Goal: Transaction & Acquisition: Purchase product/service

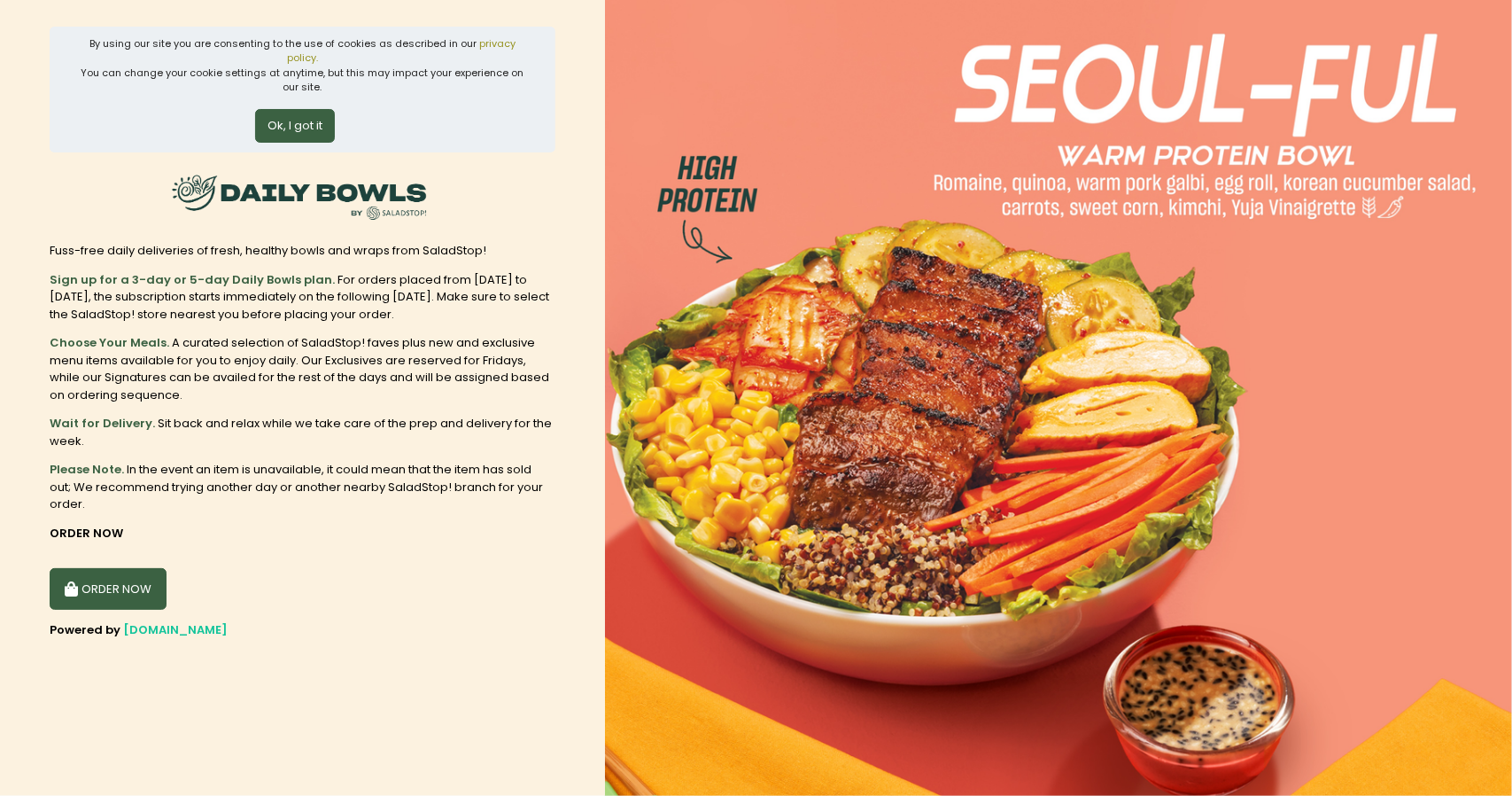
click at [121, 568] on button "ORDER NOW" at bounding box center [108, 589] width 117 height 42
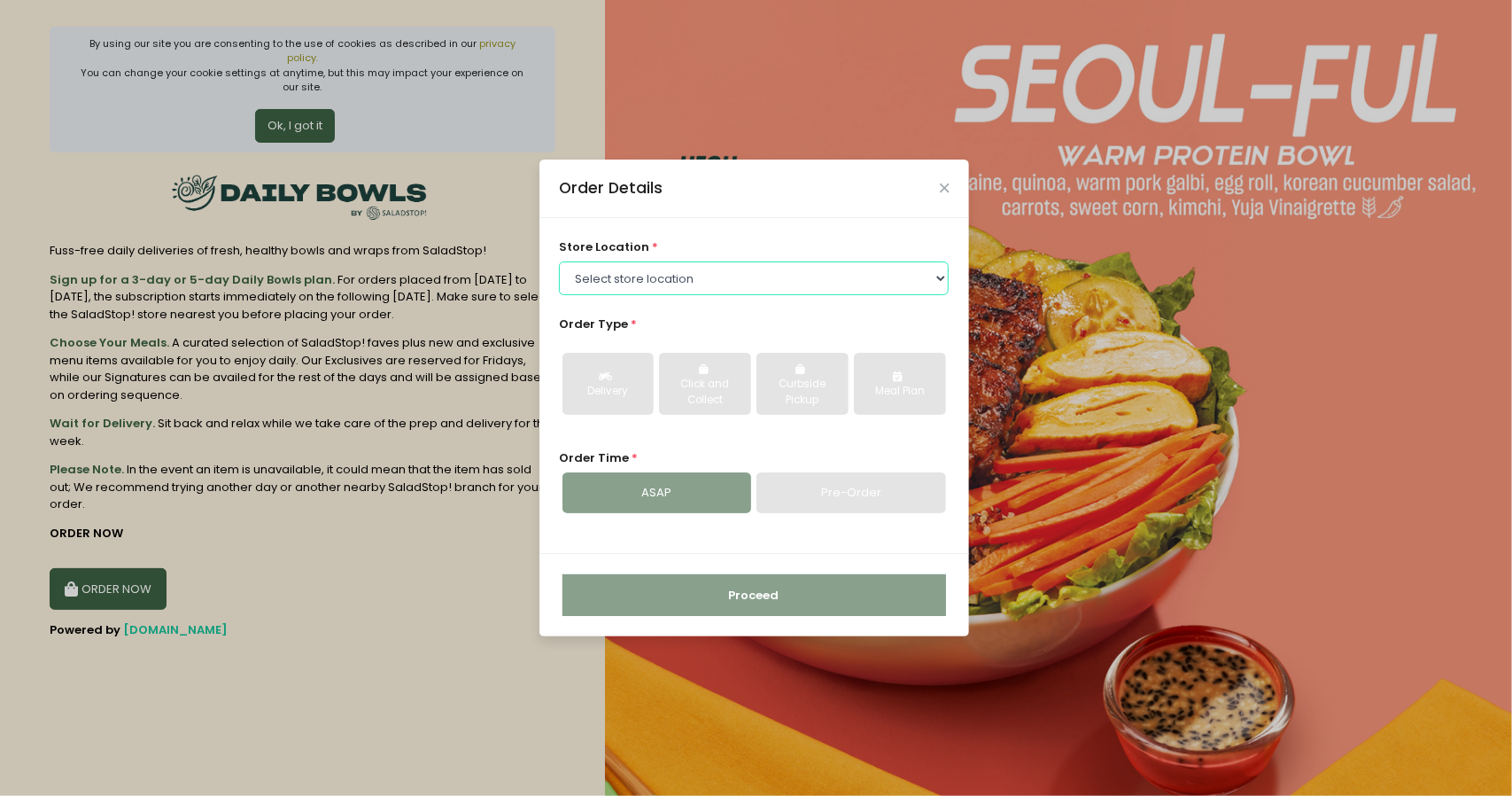
click at [721, 283] on select "Select store location [GEOGRAPHIC_DATA] [PERSON_NAME][GEOGRAPHIC_DATA] [GEOGRAP…" at bounding box center [754, 278] width 390 height 33
select select "6216e60aa1873057bf704120"
click at [559, 261] on select "Select store location [GEOGRAPHIC_DATA] [PERSON_NAME][GEOGRAPHIC_DATA] [GEOGRAP…" at bounding box center [754, 278] width 390 height 33
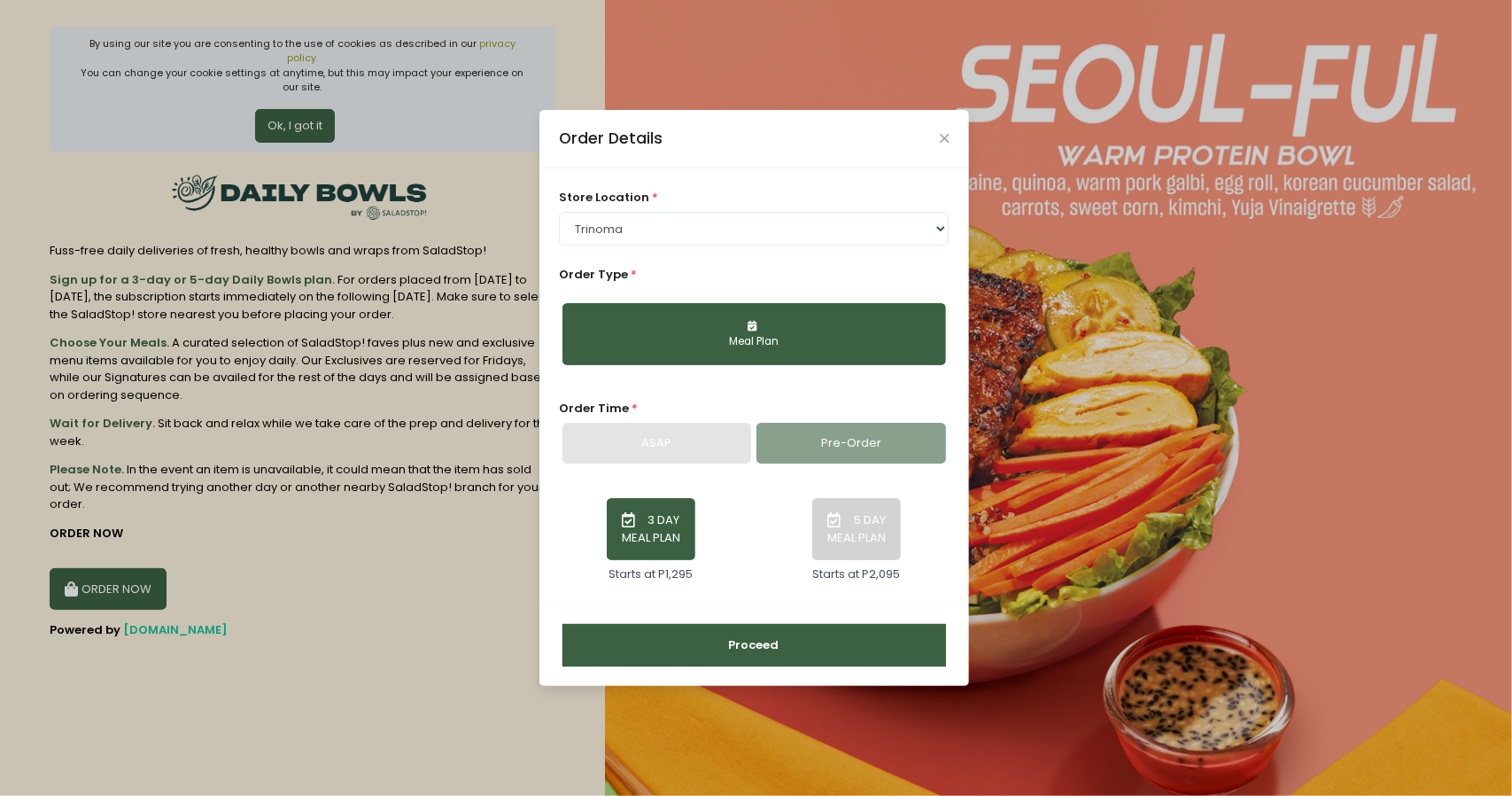
click at [691, 338] on div "Meal Plan" at bounding box center [754, 342] width 359 height 16
click at [667, 535] on button "3 DAY MEAL PLAN" at bounding box center [651, 529] width 88 height 62
click at [868, 498] on button "5 DAY MEAL PLAN" at bounding box center [857, 529] width 88 height 62
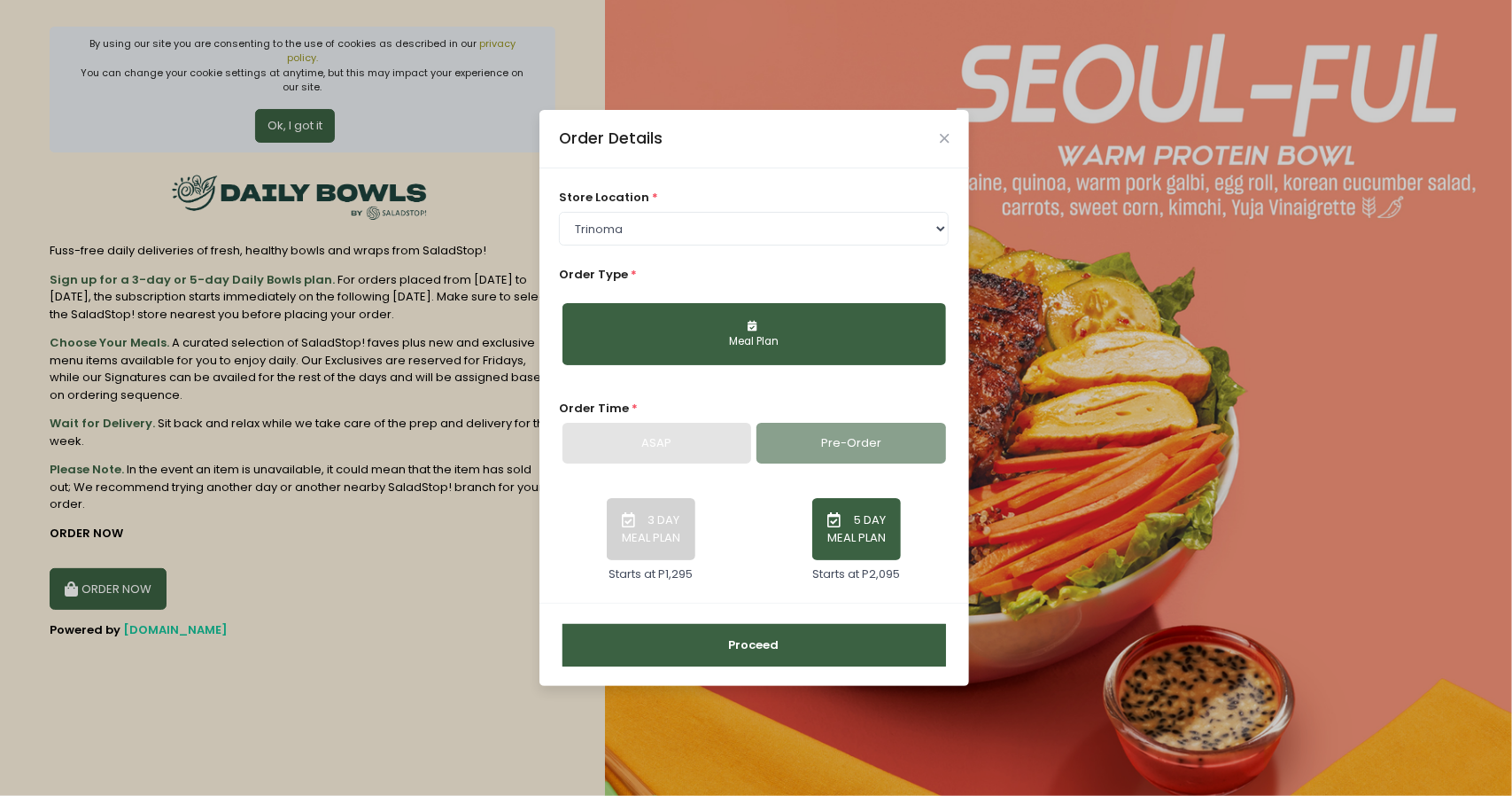
click at [698, 434] on div "ASAP" at bounding box center [657, 442] width 189 height 40
click at [801, 321] on button "Meal Plan" at bounding box center [755, 333] width 383 height 62
click at [787, 643] on button "Proceed" at bounding box center [755, 645] width 383 height 42
